Goal: Task Accomplishment & Management: Manage account settings

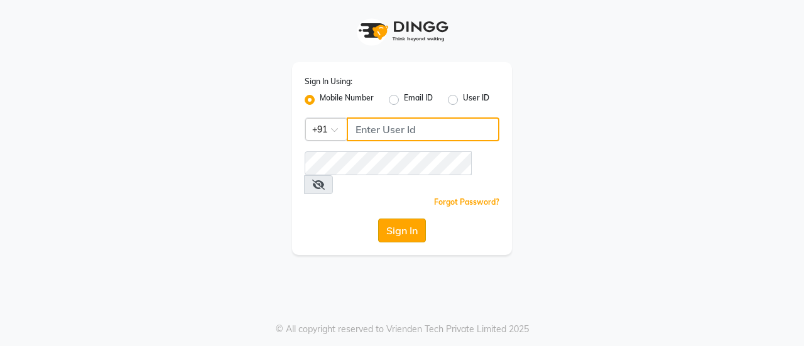
type input "8861319303"
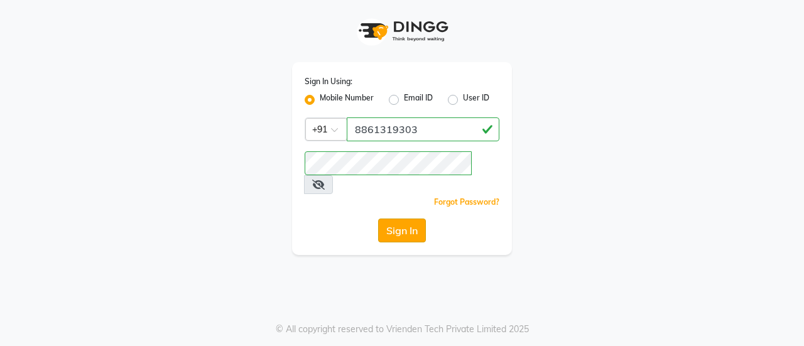
click at [401, 218] on button "Sign In" at bounding box center [402, 230] width 48 height 24
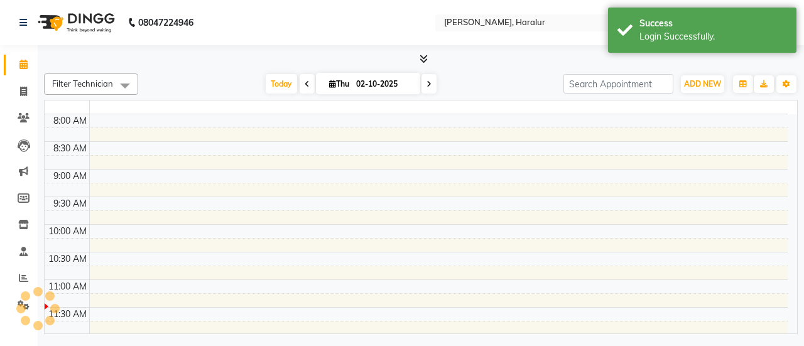
select select "en"
